Goal: Communication & Community: Answer question/provide support

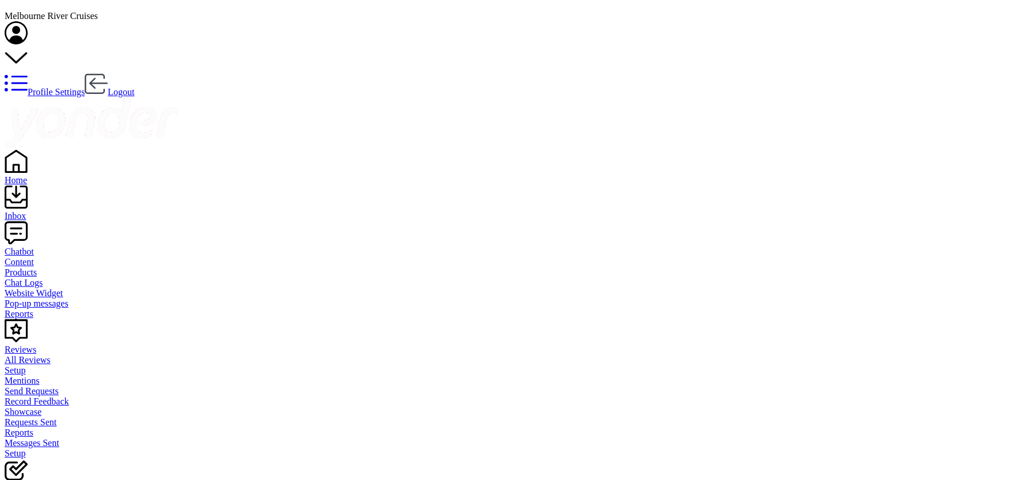
click at [28, 47] on icon at bounding box center [16, 58] width 23 height 23
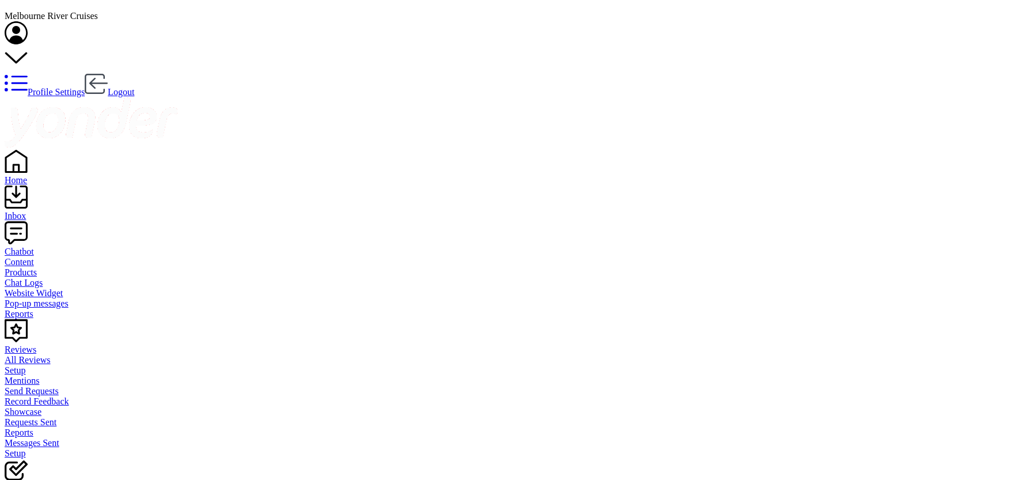
click at [32, 175] on div "Home" at bounding box center [517, 180] width 1024 height 10
click at [34, 211] on div "Inbox" at bounding box center [513, 216] width 1016 height 10
click at [85, 87] on link "Profile Settings" at bounding box center [45, 92] width 80 height 10
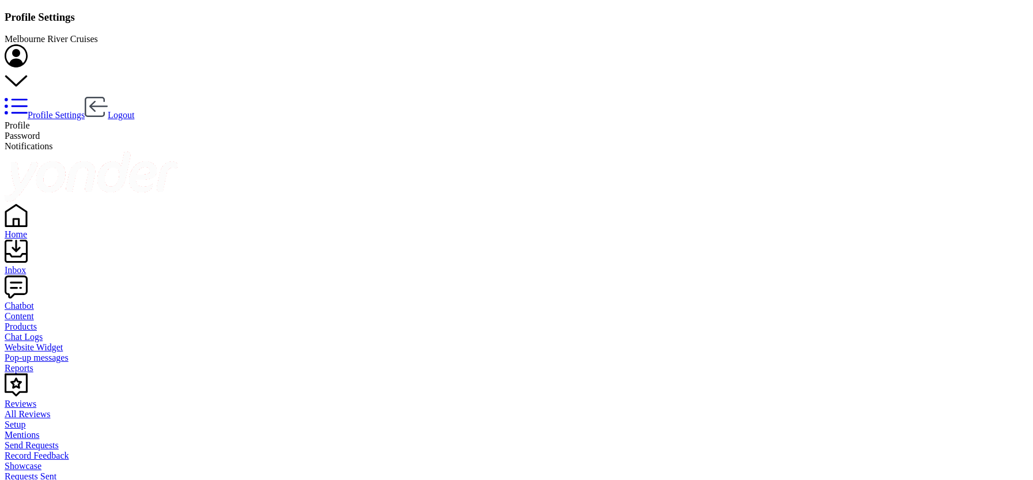
click at [1019, 44] on div "Profile Settings Logout" at bounding box center [517, 82] width 1024 height 76
click at [85, 110] on link "Profile Settings" at bounding box center [45, 115] width 80 height 10
click at [28, 70] on icon at bounding box center [16, 81] width 23 height 23
click at [134, 110] on link "Logout" at bounding box center [110, 115] width 50 height 10
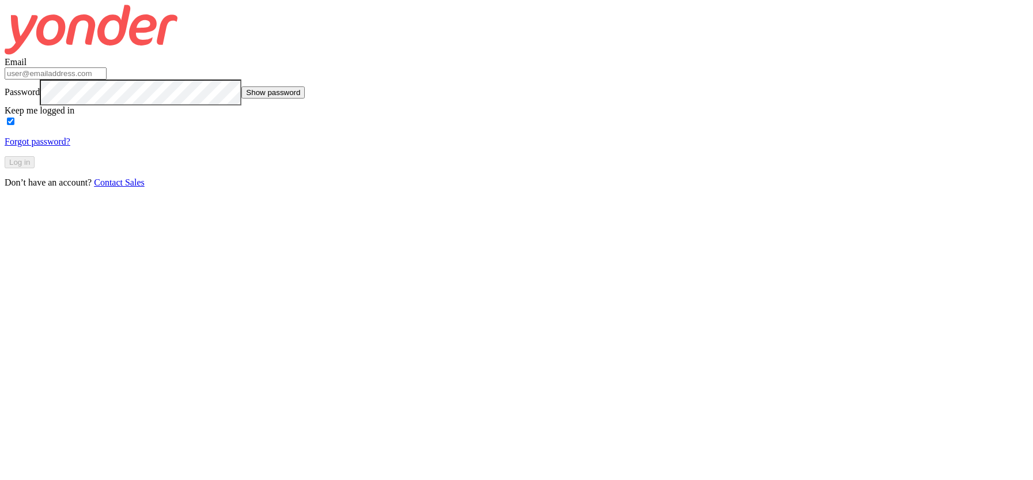
type input "[EMAIL_ADDRESS][DOMAIN_NAME]"
click at [35, 168] on button "Log in" at bounding box center [20, 162] width 30 height 12
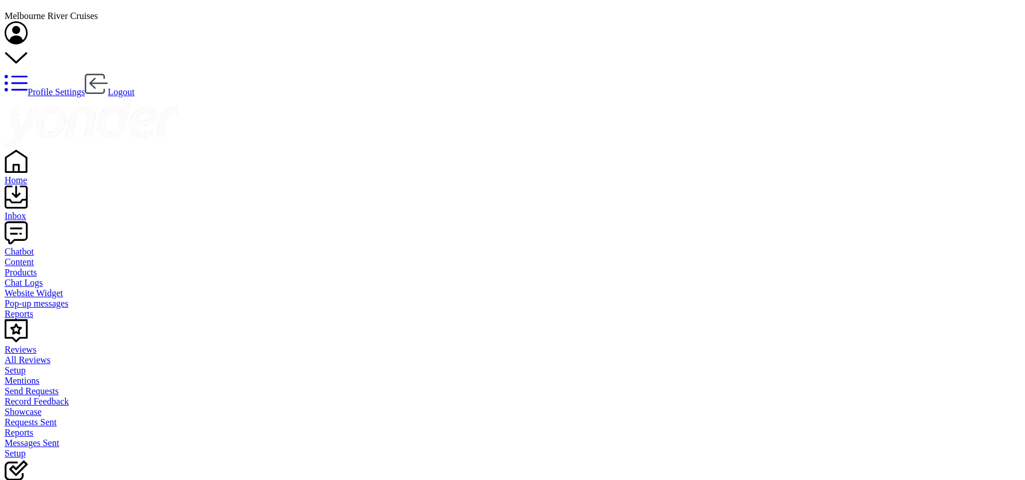
click at [36, 211] on div "Inbox" at bounding box center [513, 216] width 1016 height 10
click at [1012, 21] on div "Profile Settings Logout" at bounding box center [517, 59] width 1024 height 76
click at [36, 247] on div "Chatbot" at bounding box center [517, 252] width 1024 height 10
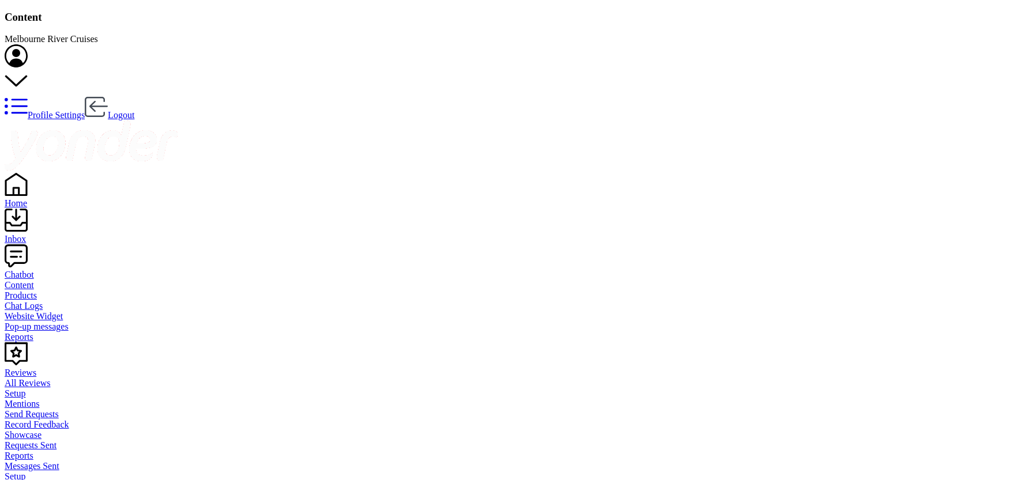
click at [39, 198] on div "Home" at bounding box center [513, 203] width 1016 height 10
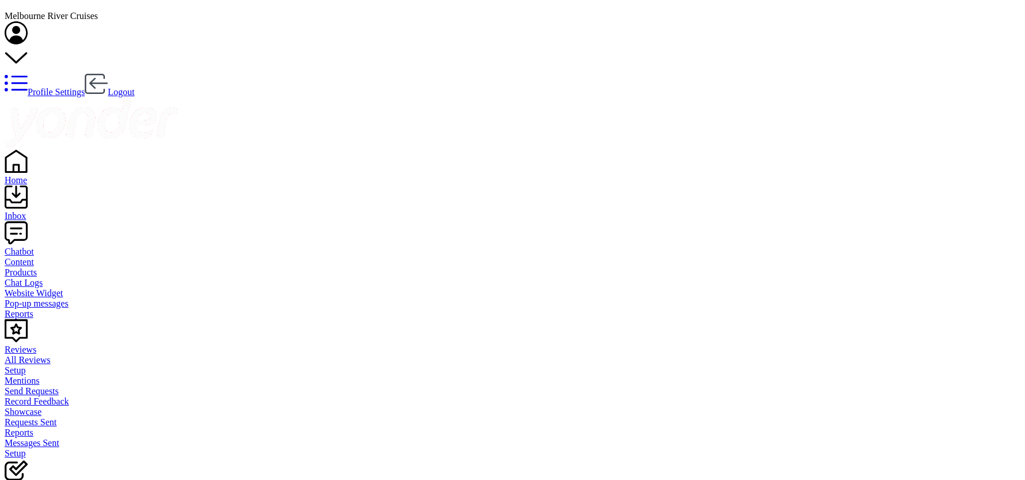
click at [34, 211] on div "Inbox" at bounding box center [513, 216] width 1016 height 10
drag, startPoint x: 998, startPoint y: 17, endPoint x: 681, endPoint y: 80, distance: 323.7
click at [134, 87] on link "Logout" at bounding box center [110, 92] width 50 height 10
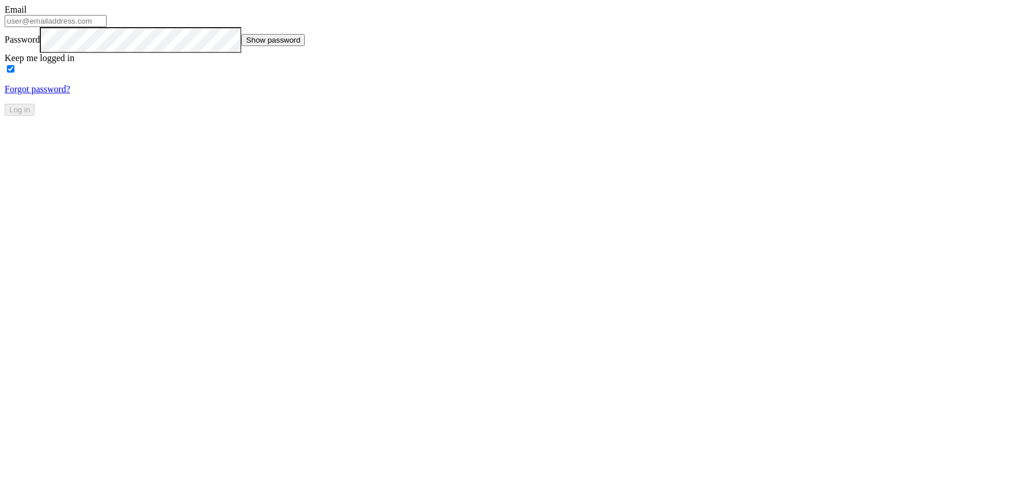
type input "[EMAIL_ADDRESS][DOMAIN_NAME]"
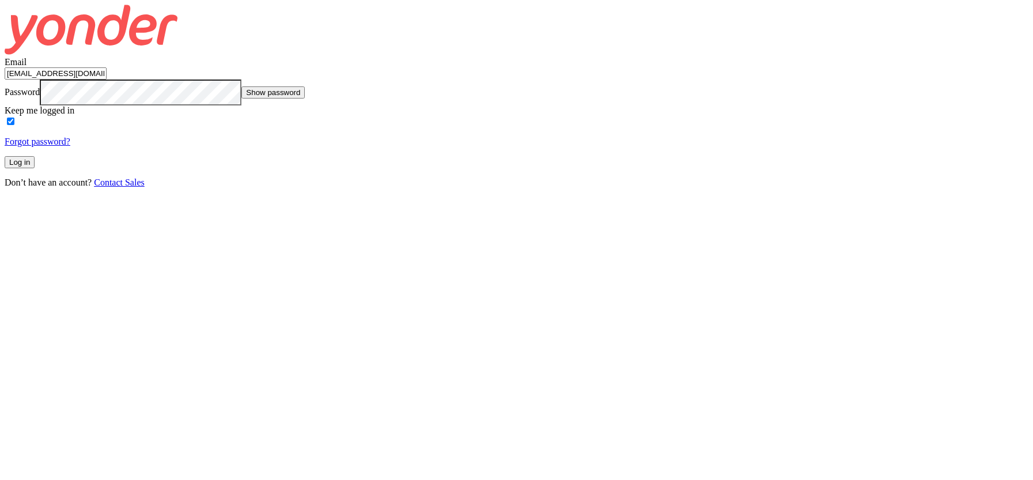
click at [35, 168] on button "Log in" at bounding box center [20, 162] width 30 height 12
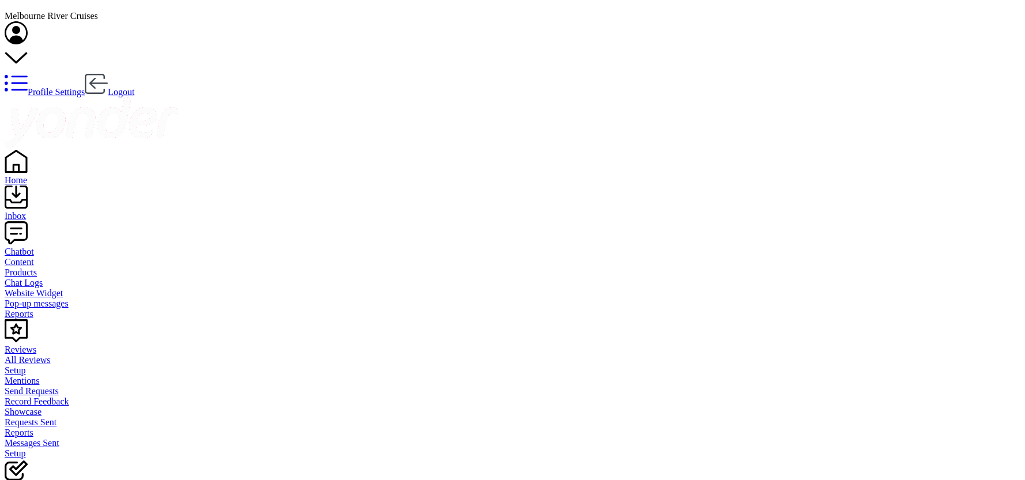
click at [28, 47] on icon at bounding box center [16, 58] width 23 height 23
click at [28, 21] on use at bounding box center [16, 32] width 23 height 23
click at [46, 175] on div "Home" at bounding box center [513, 180] width 1016 height 10
click at [28, 211] on div "Inbox" at bounding box center [513, 216] width 1016 height 10
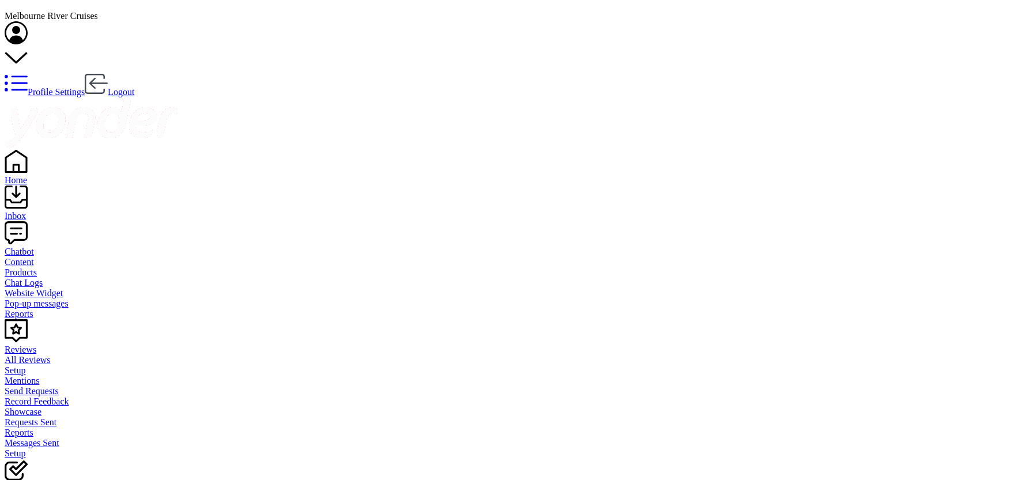
click at [35, 175] on div "Home" at bounding box center [517, 180] width 1024 height 10
click at [35, 211] on div "Inbox" at bounding box center [513, 216] width 1016 height 10
